Goal: Task Accomplishment & Management: Use online tool/utility

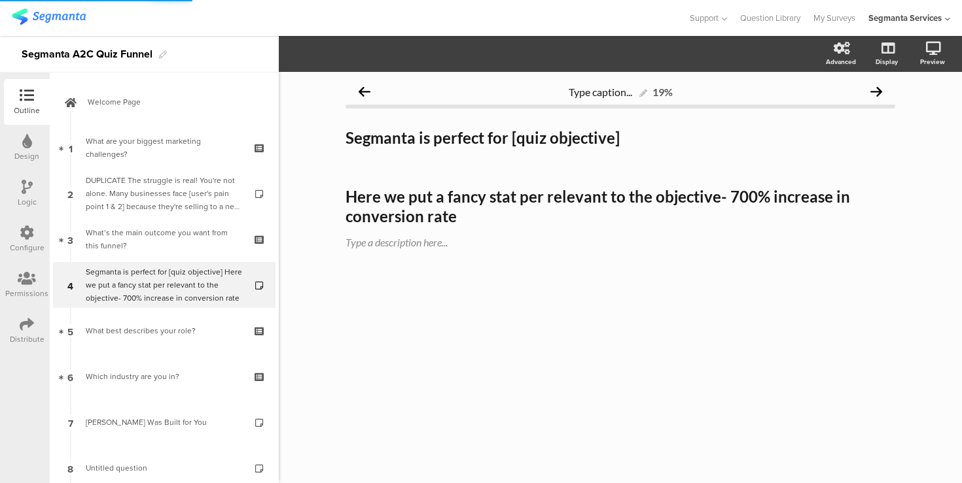
scroll to position [7, 0]
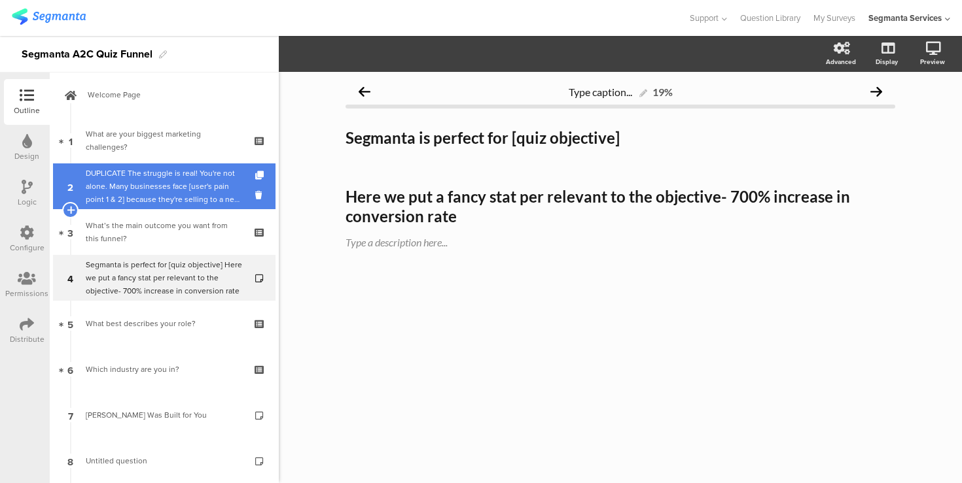
click at [144, 188] on div "DUPLICATE The struggle is real! You're not alone. Many businesses face [user's …" at bounding box center [164, 186] width 156 height 39
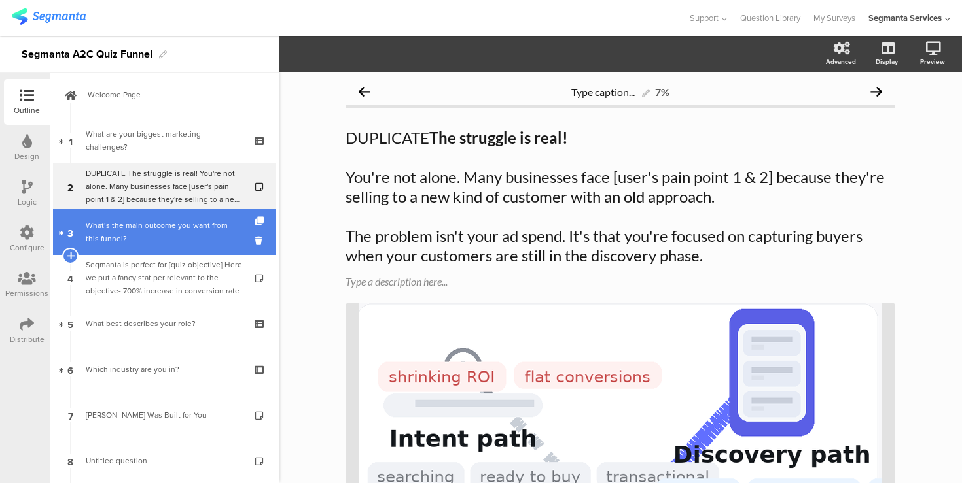
click at [158, 223] on div "What’s the main outcome you want from this funnel?" at bounding box center [164, 232] width 156 height 26
